Goal: Transaction & Acquisition: Purchase product/service

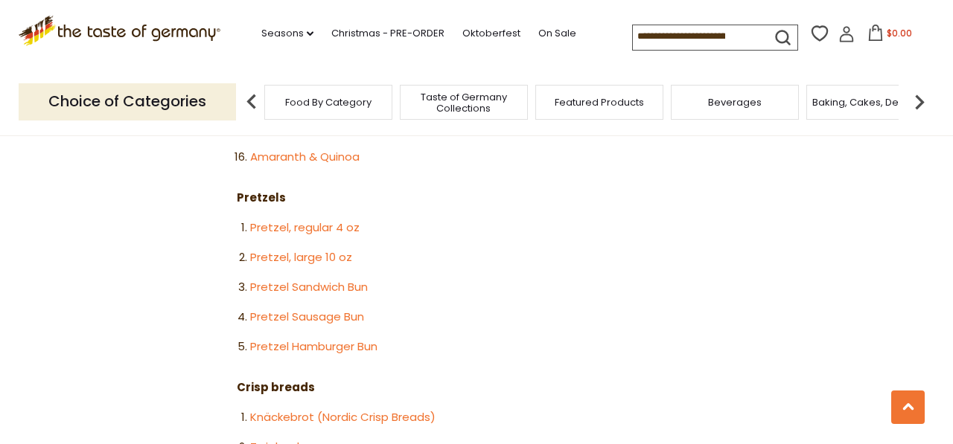
scroll to position [2311, 0]
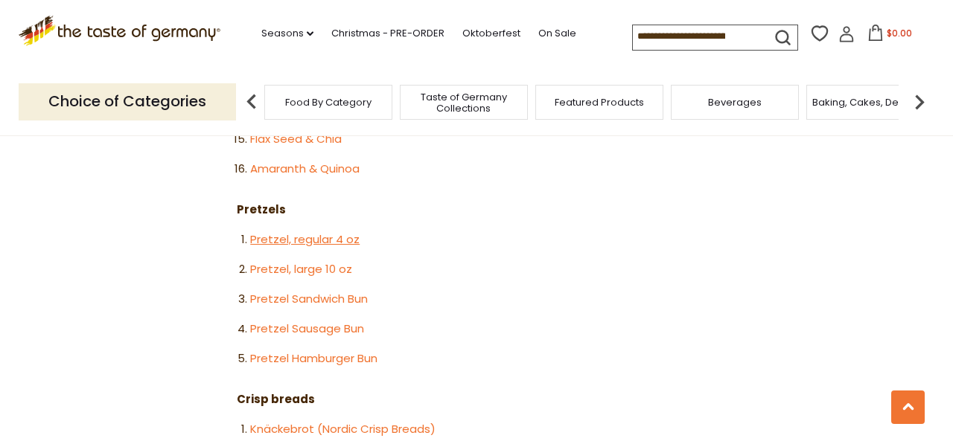
click at [278, 231] on link "Pretzel, regular 4 oz" at bounding box center [304, 239] width 109 height 16
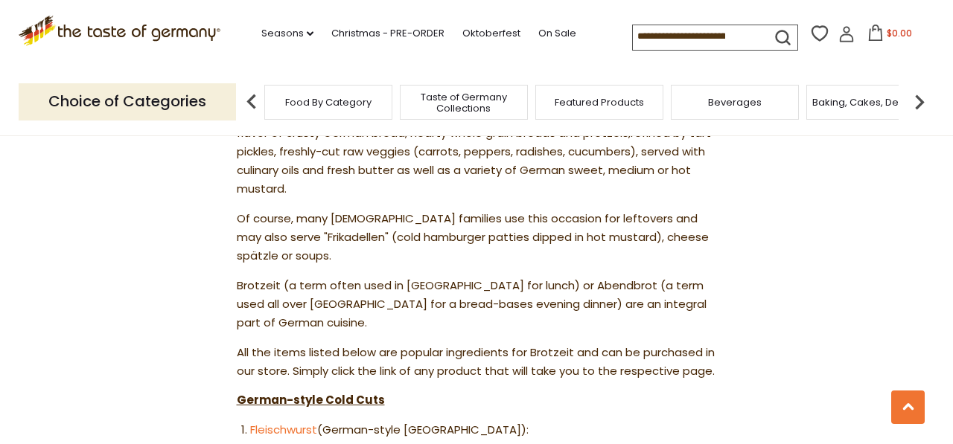
scroll to position [0, 0]
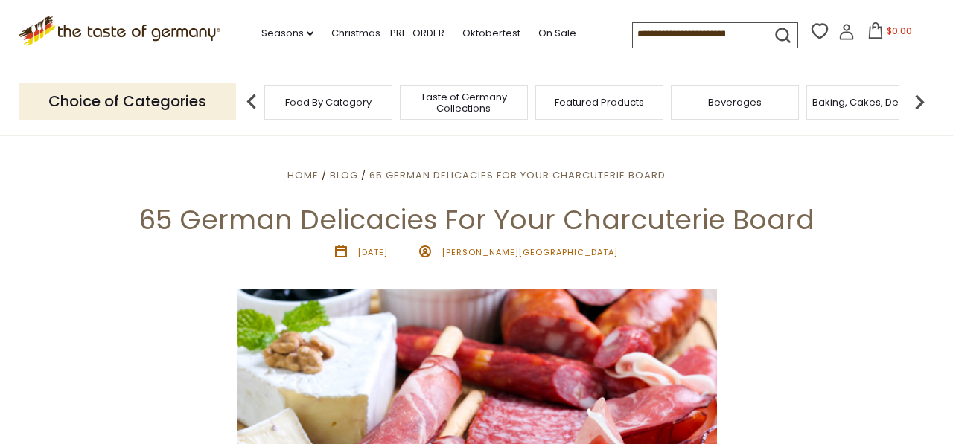
click at [343, 103] on span "Food By Category" at bounding box center [328, 102] width 86 height 11
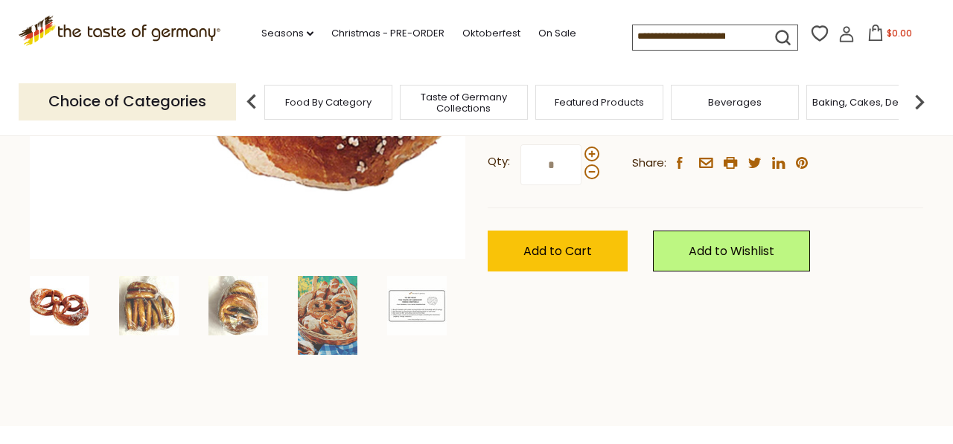
scroll to position [390, 0]
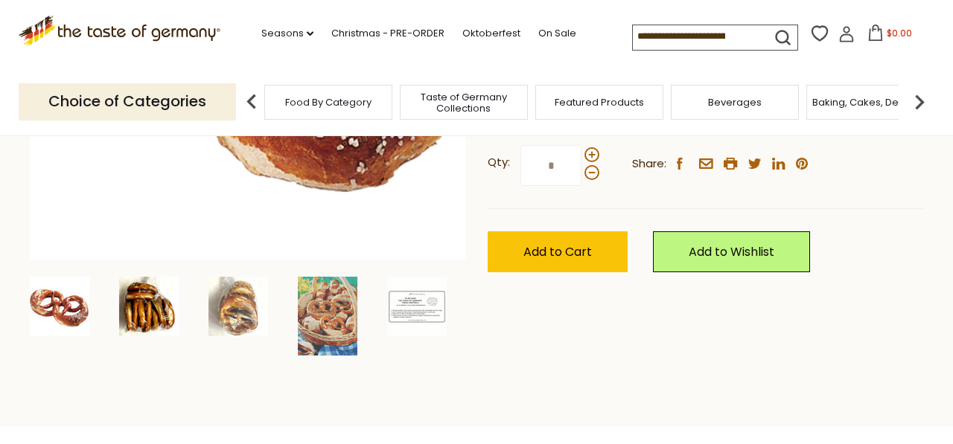
click at [147, 311] on img at bounding box center [149, 307] width 60 height 60
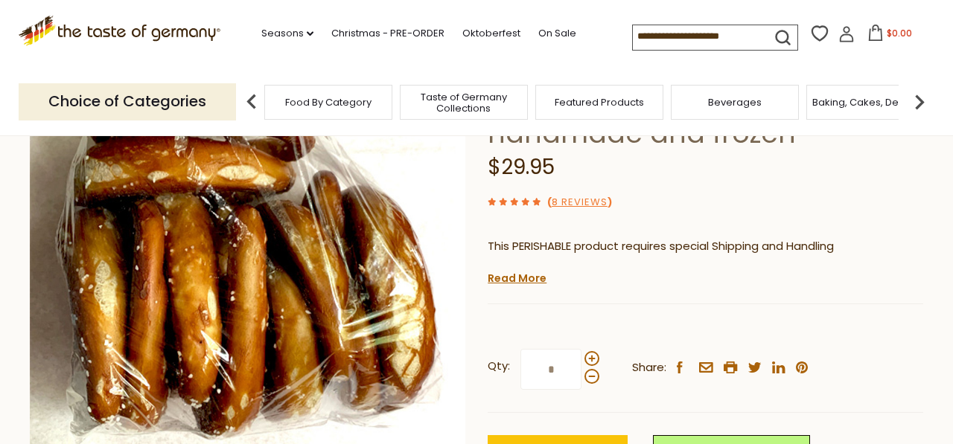
scroll to position [185, 0]
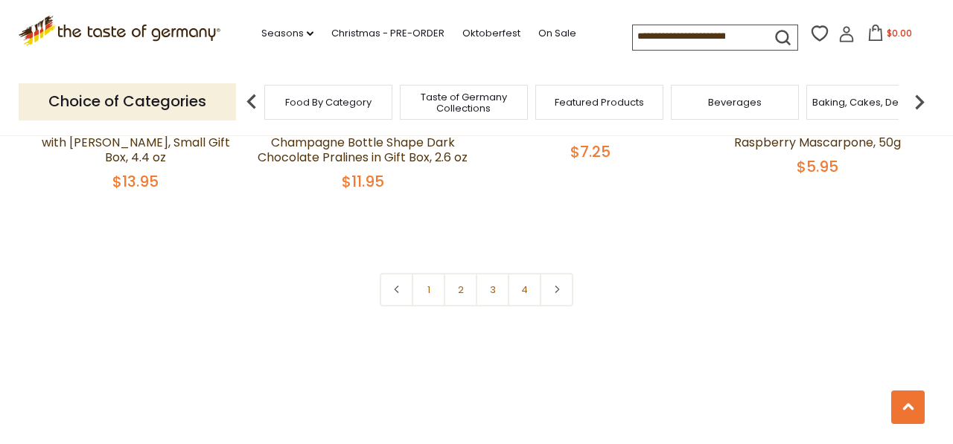
scroll to position [3414, 0]
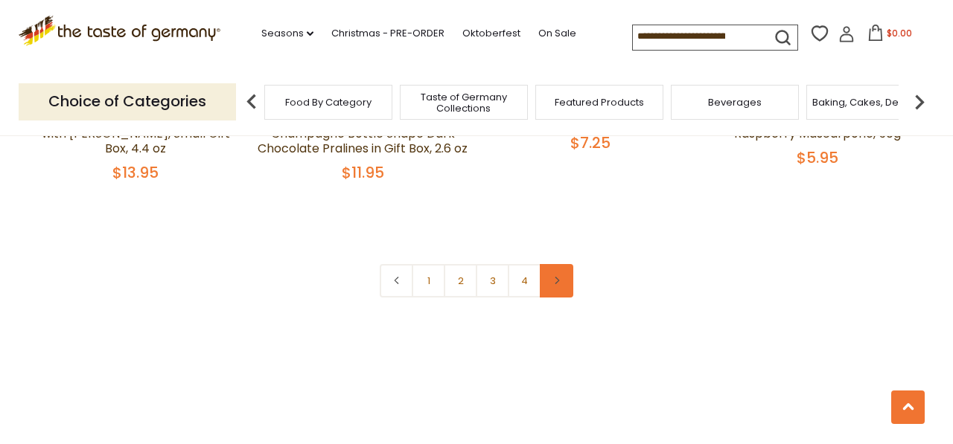
click at [562, 264] on link at bounding box center [556, 280] width 33 height 33
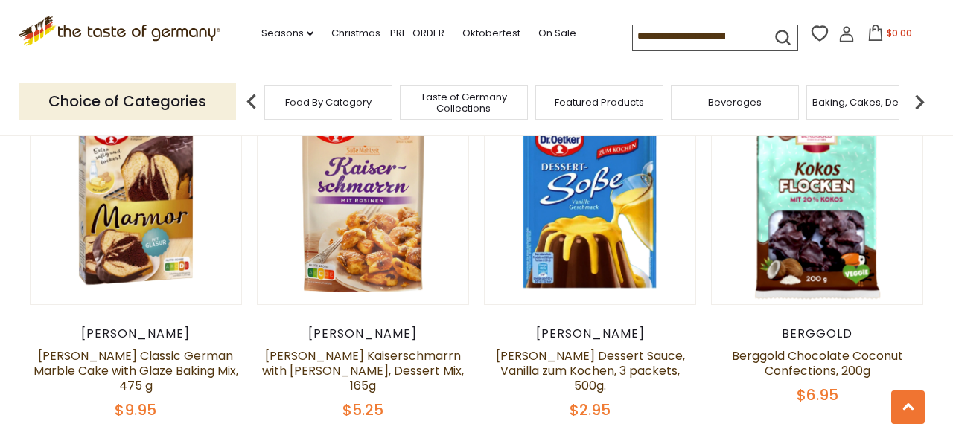
scroll to position [1738, 0]
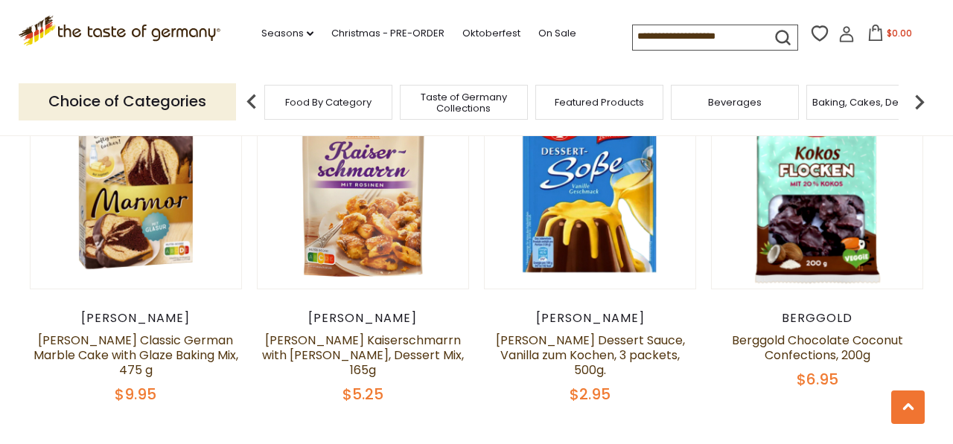
click at [471, 102] on span "Taste of Germany Collections" at bounding box center [463, 103] width 119 height 22
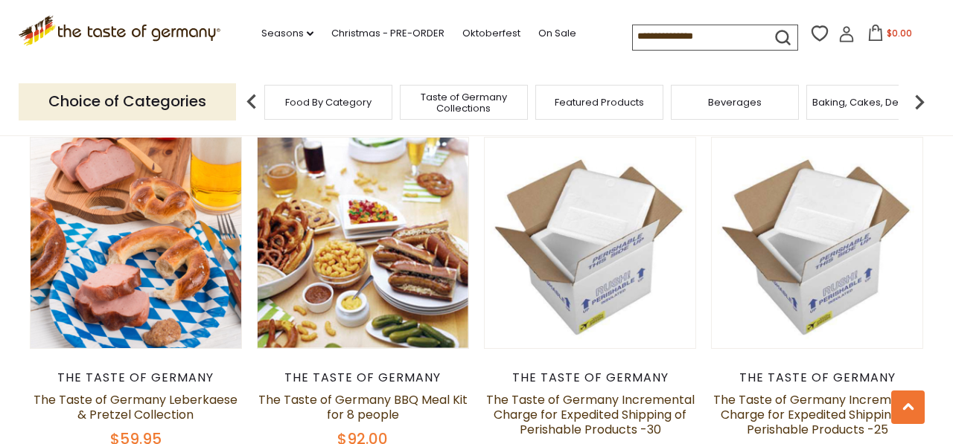
scroll to position [890, 0]
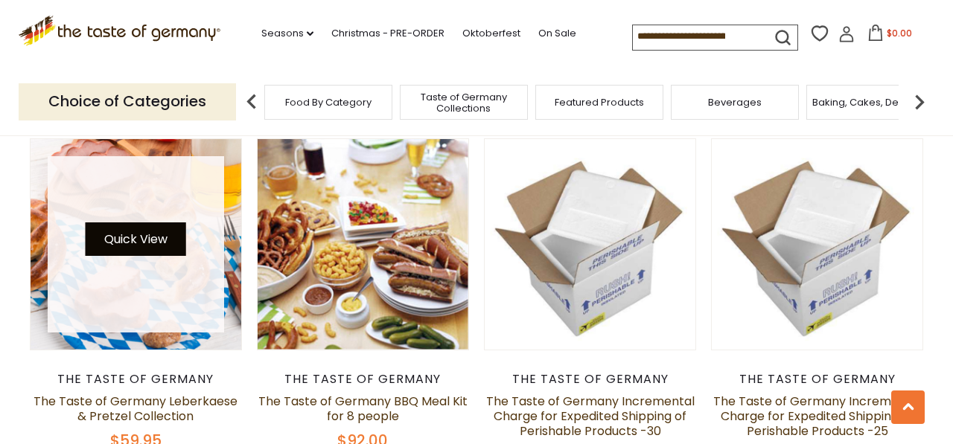
click at [134, 227] on button "Quick View" at bounding box center [136, 239] width 100 height 33
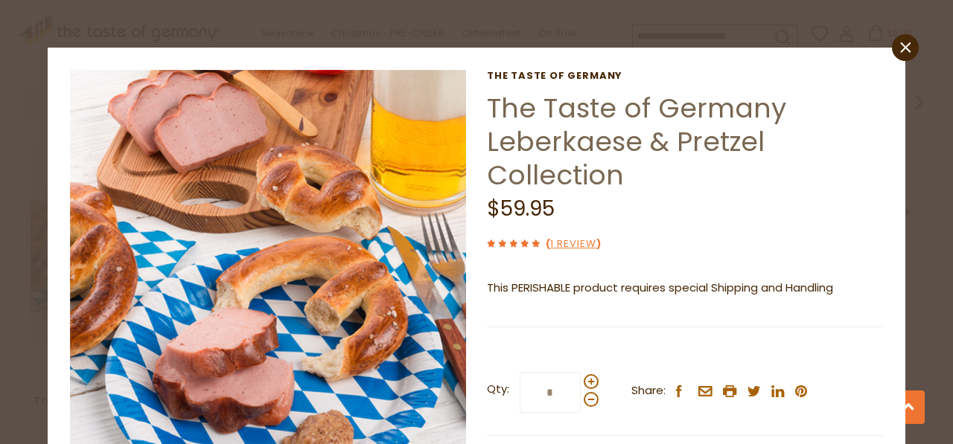
scroll to position [3, 0]
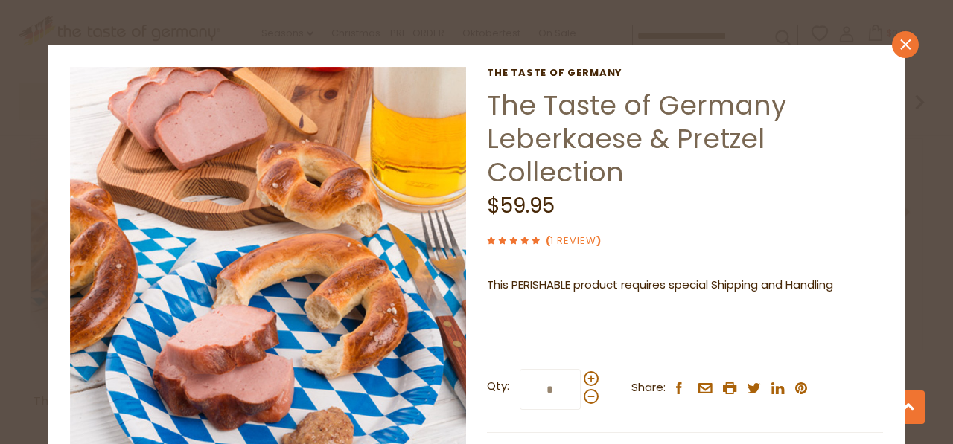
click at [903, 47] on icon at bounding box center [905, 44] width 10 height 10
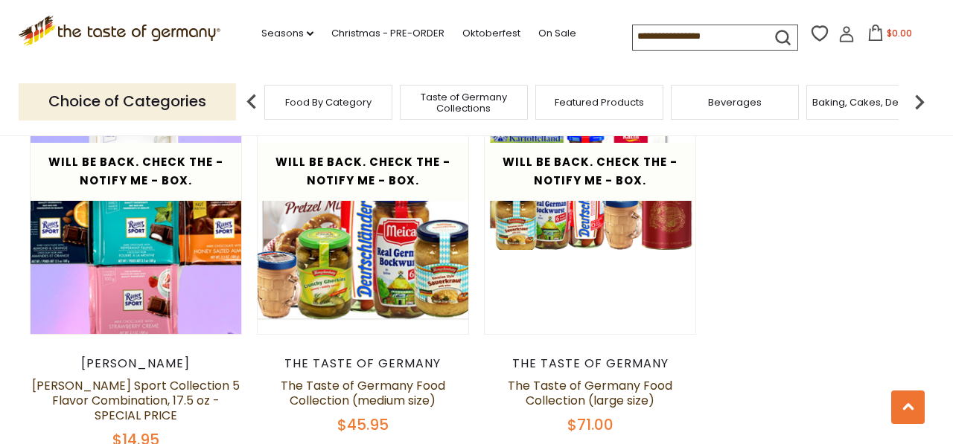
scroll to position [3108, 0]
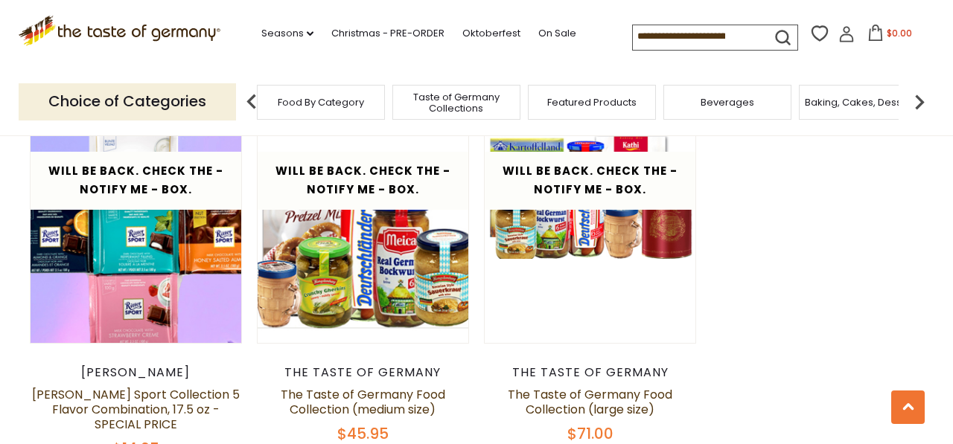
click at [583, 104] on span "Featured Products" at bounding box center [591, 102] width 89 height 11
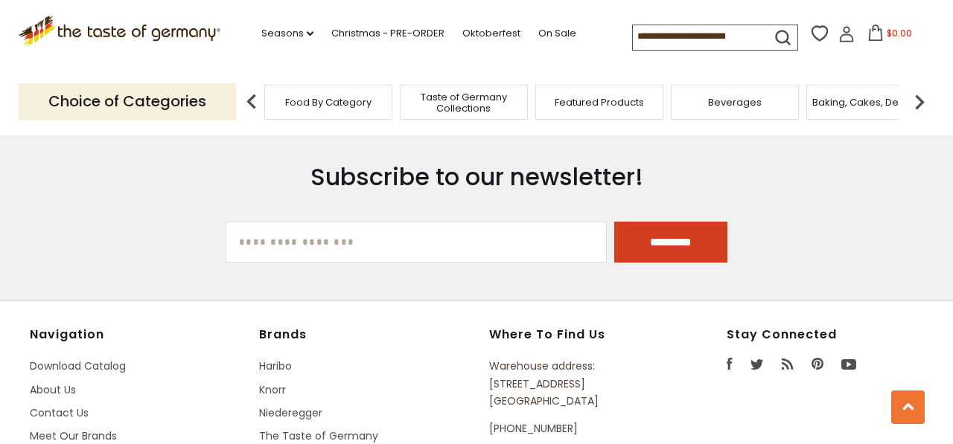
scroll to position [2119, 0]
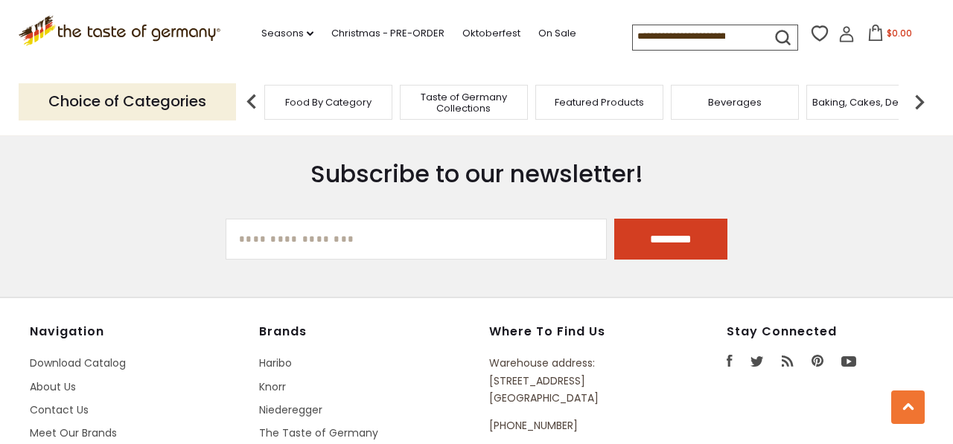
click at [919, 104] on img at bounding box center [919, 102] width 30 height 30
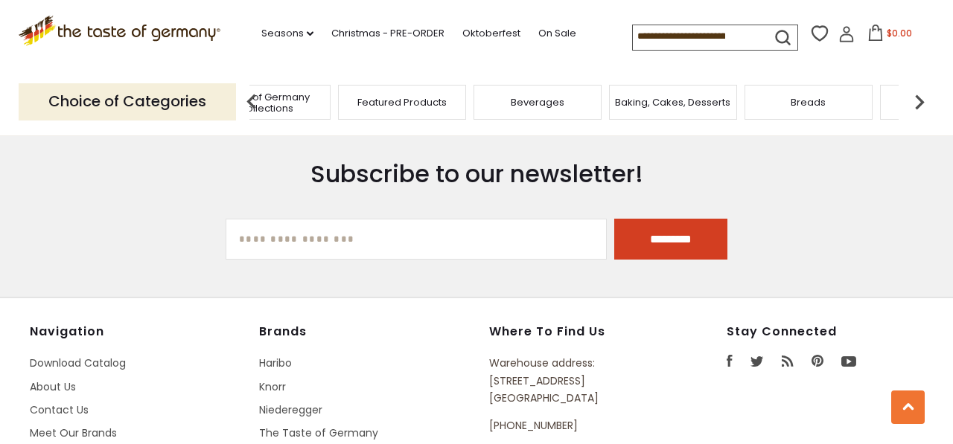
click at [804, 106] on span "Breads" at bounding box center [807, 102] width 35 height 11
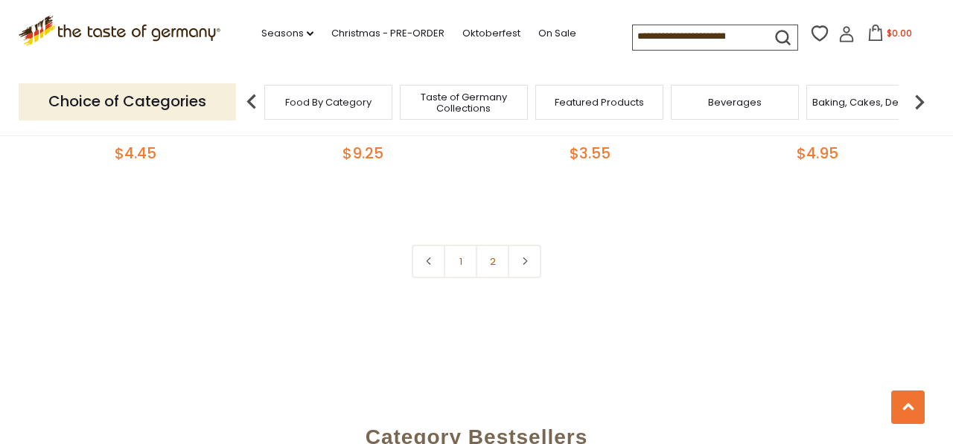
scroll to position [3573, 0]
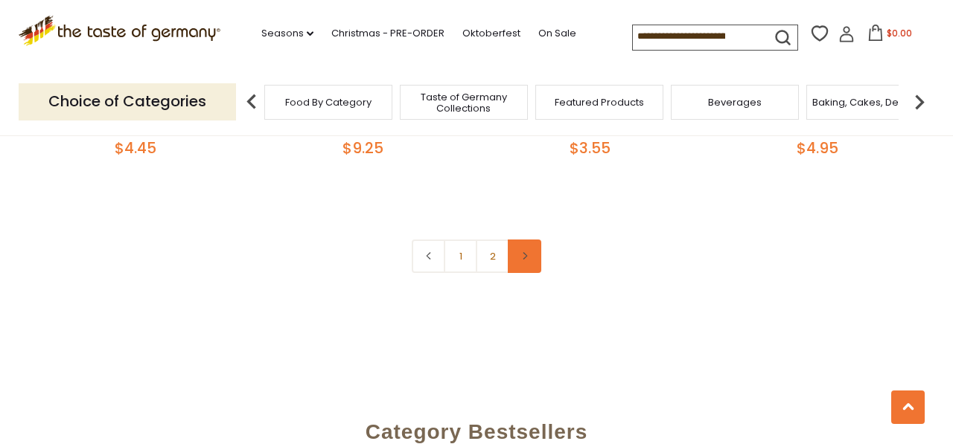
click at [526, 254] on icon at bounding box center [524, 255] width 9 height 7
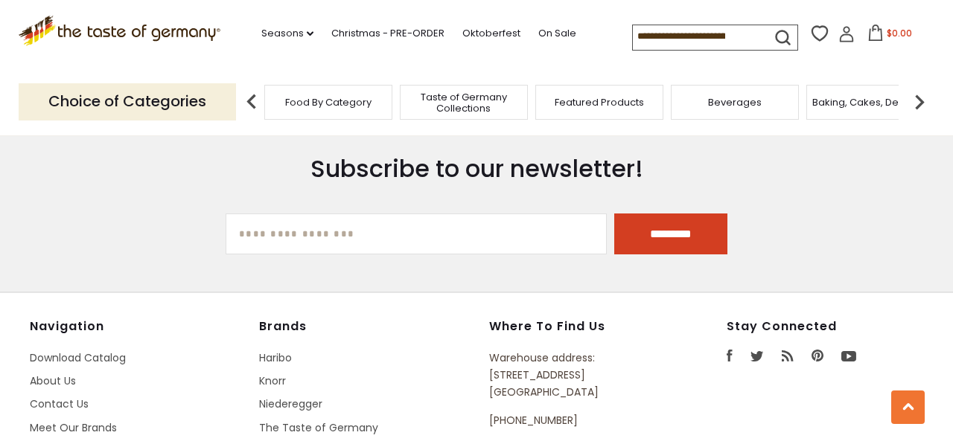
scroll to position [4235, 0]
